Goal: Find specific page/section: Find specific page/section

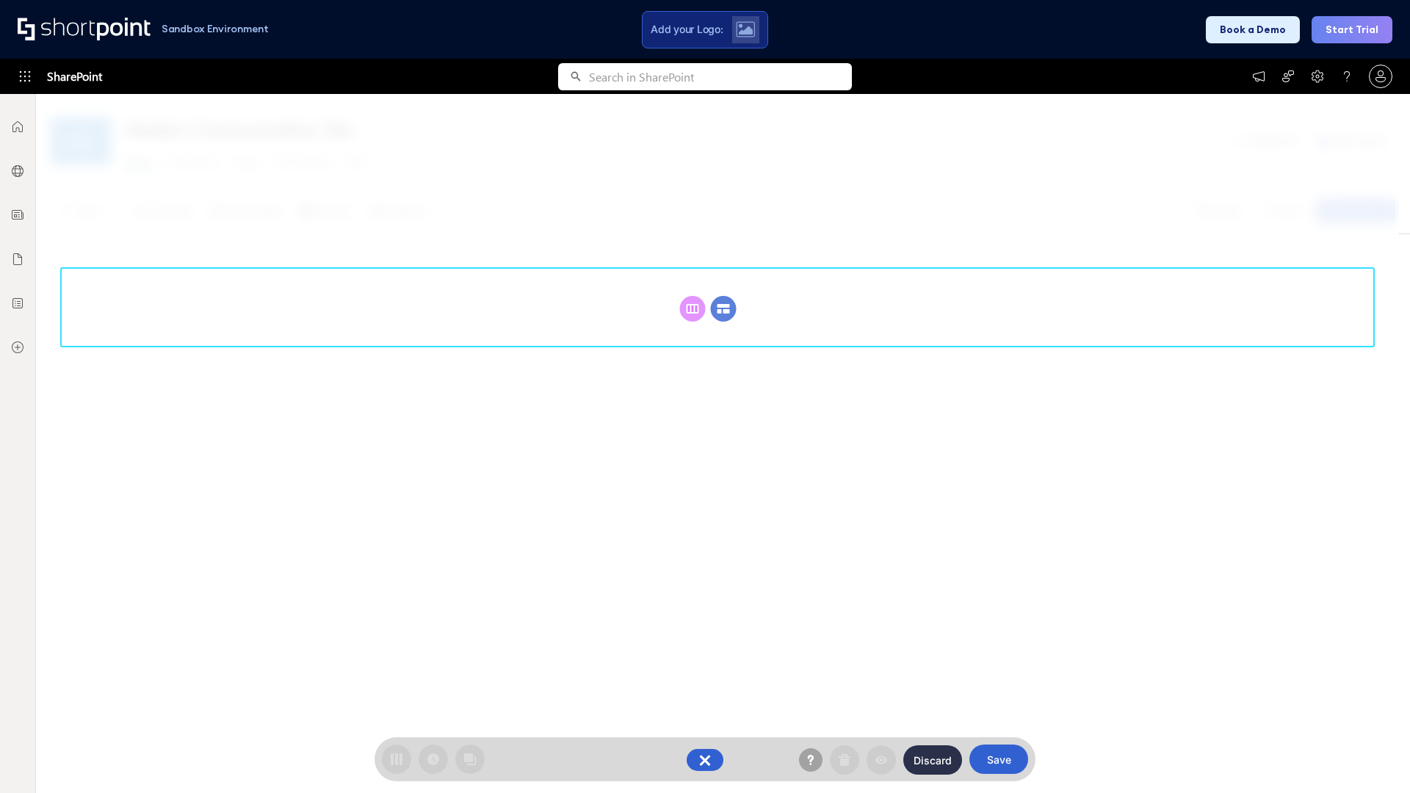
click at [724, 309] on circle at bounding box center [724, 309] width 26 height 26
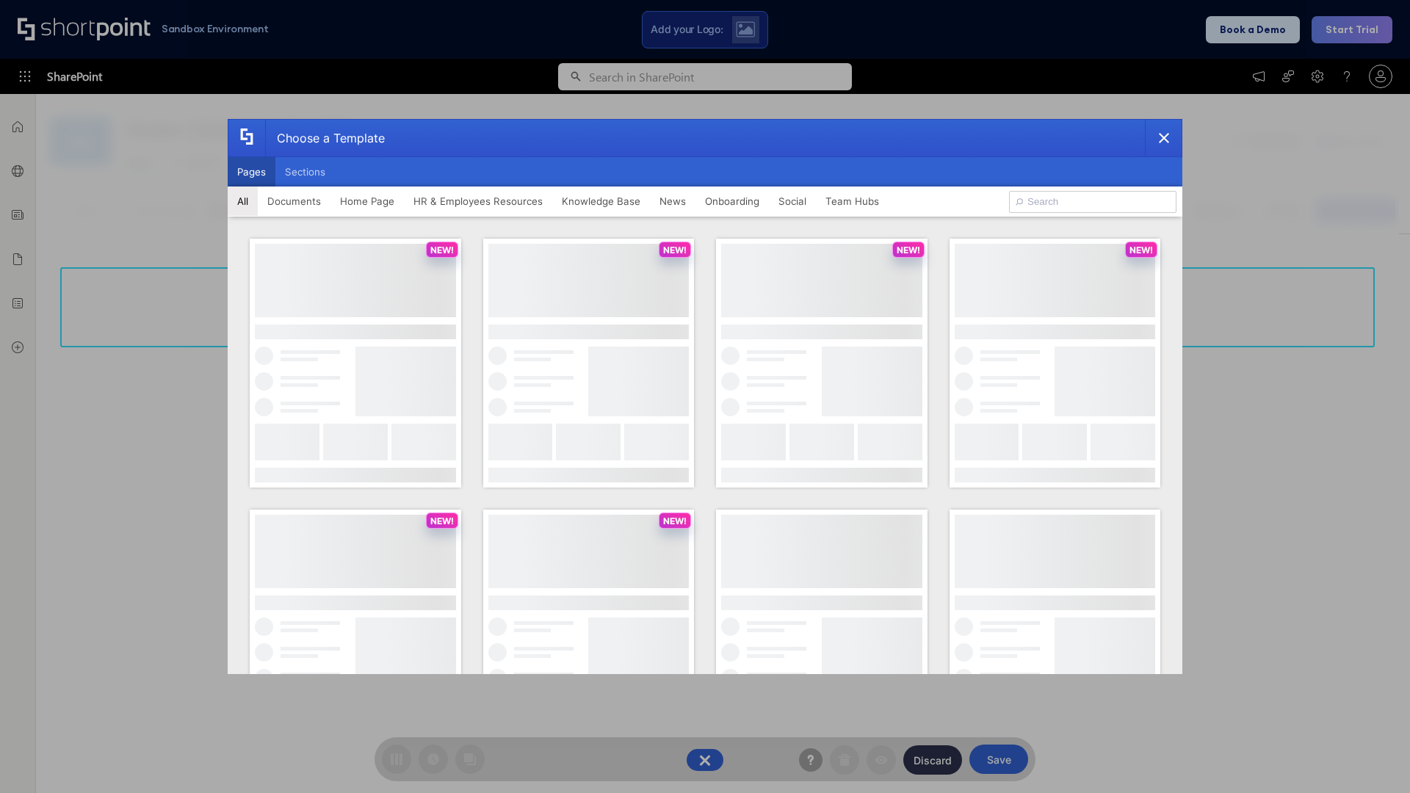
click at [251, 172] on button "Pages" at bounding box center [252, 171] width 48 height 29
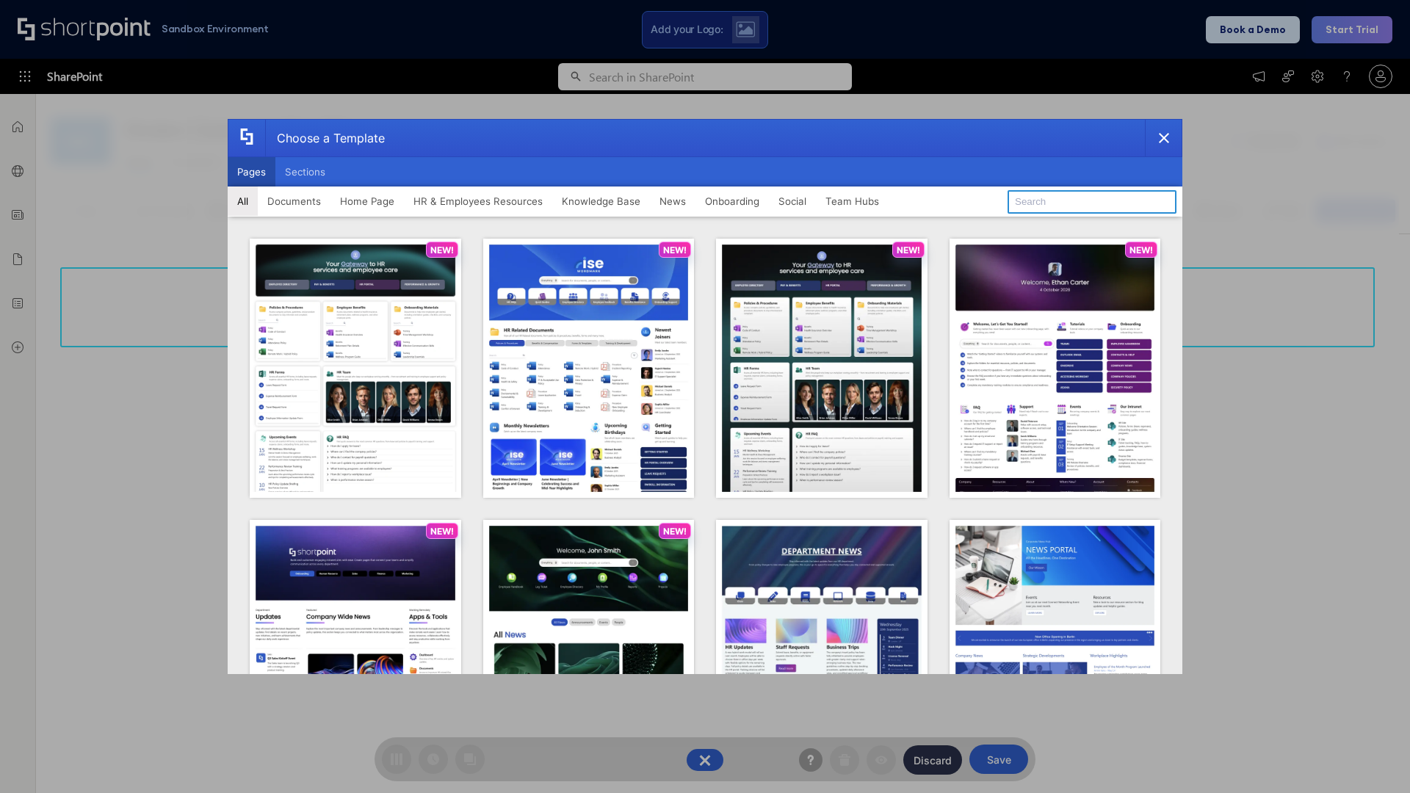
type input "Documents 3"
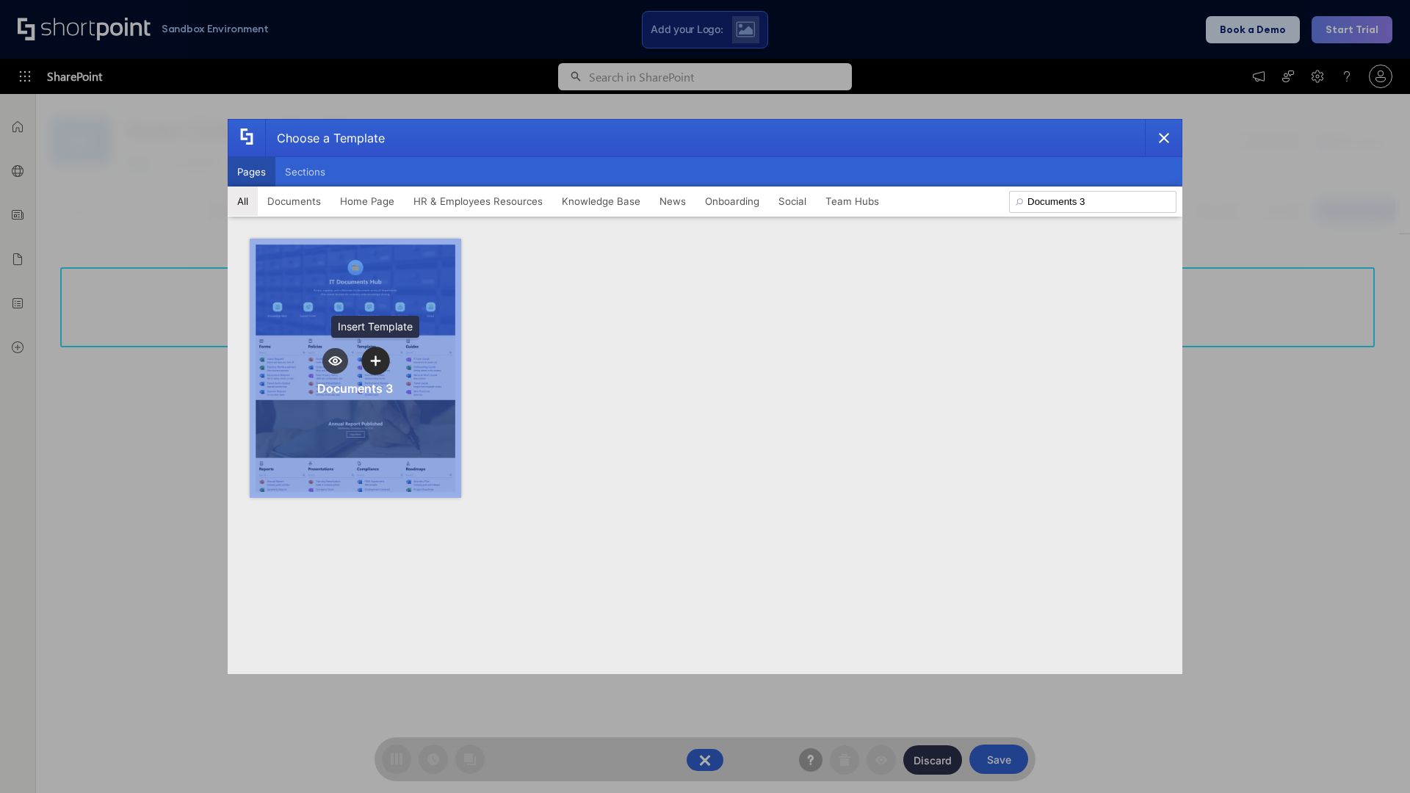
click at [375, 361] on icon "template selector" at bounding box center [375, 361] width 10 height 10
